Goal: Communication & Community: Ask a question

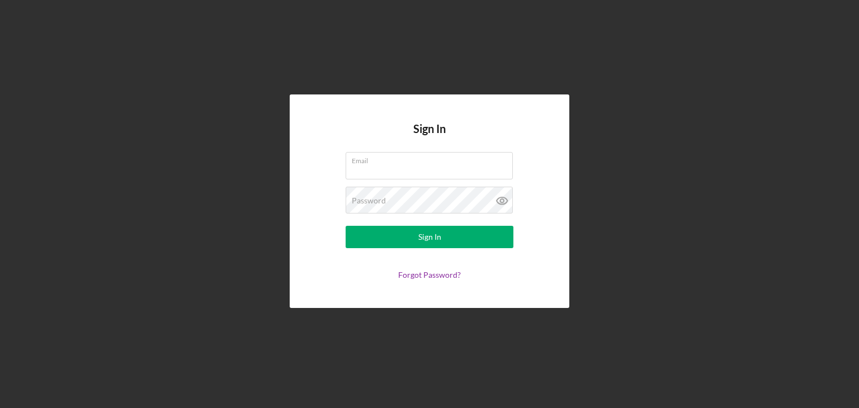
type input "[PERSON_NAME][EMAIL_ADDRESS][DOMAIN_NAME]"
click at [427, 239] on div "Sign In" at bounding box center [429, 237] width 23 height 22
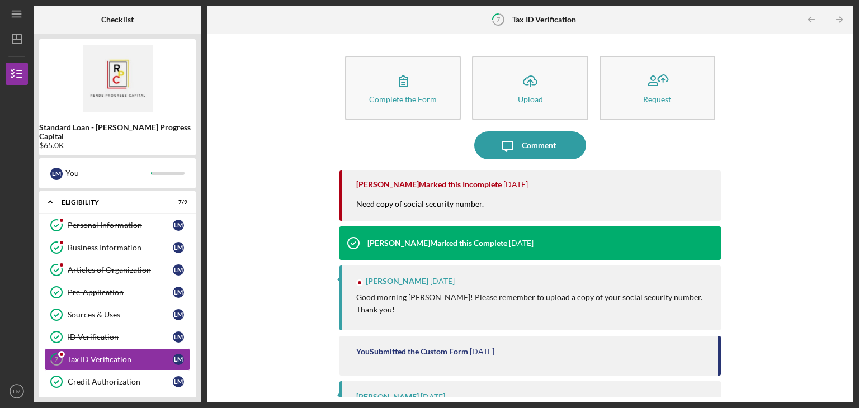
scroll to position [50, 0]
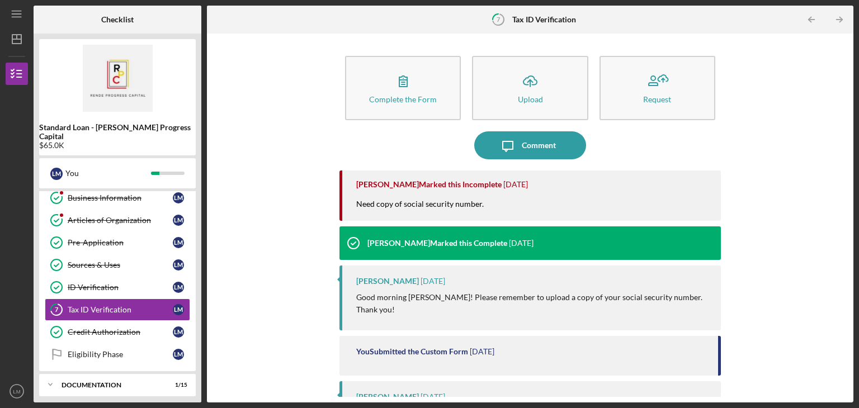
click at [501, 140] on icon "Icon/Message" at bounding box center [508, 145] width 28 height 28
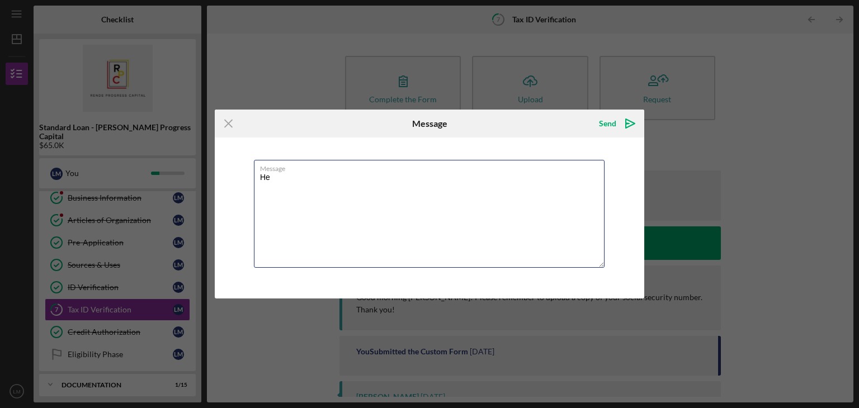
type textarea "H"
click at [405, 222] on textarea "H" at bounding box center [429, 214] width 351 height 108
paste textarea "I am in the process of obtaining my Social Security card and apologize for any …"
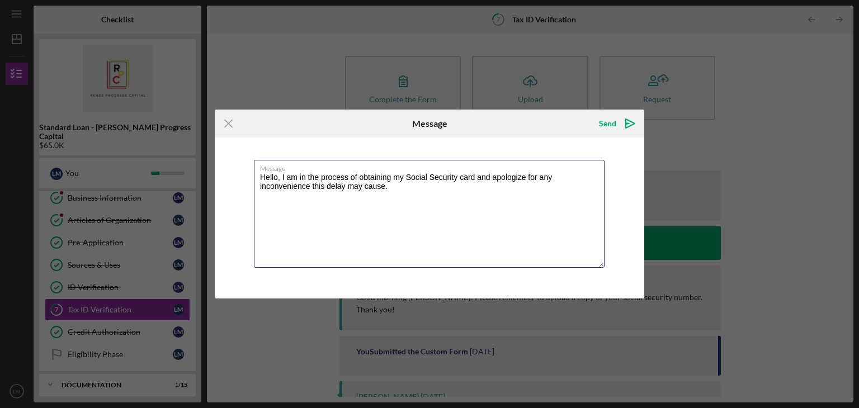
type textarea "Hello, I am in the process of obtaining my Social Security card and apologize f…"
click at [611, 125] on div "Send" at bounding box center [607, 123] width 17 height 22
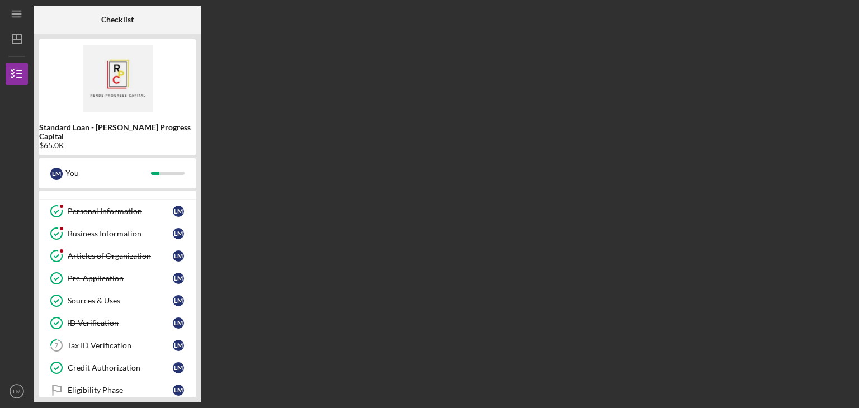
scroll to position [9, 0]
